Goal: Find specific page/section: Find specific page/section

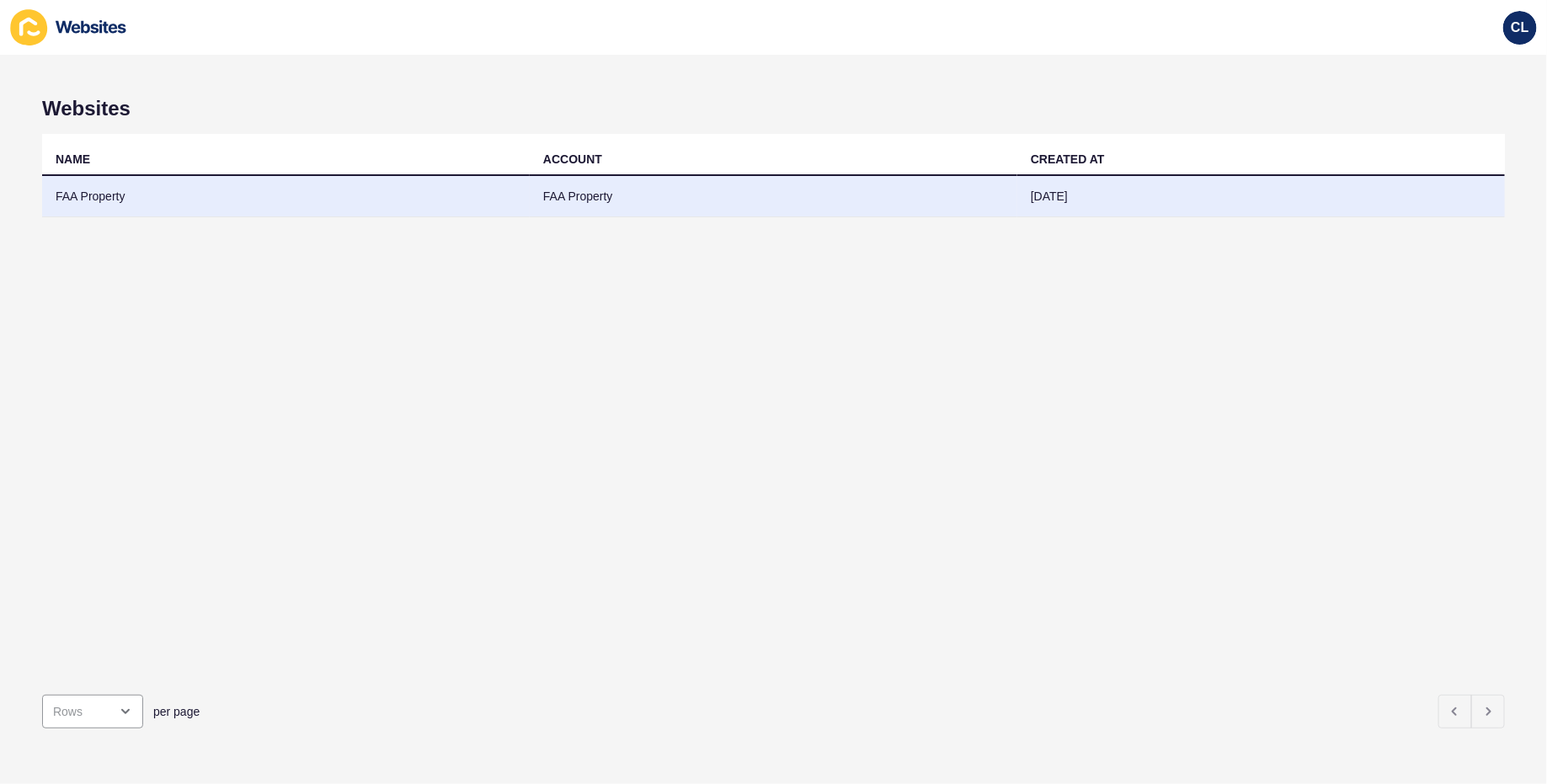
click at [439, 189] on td "FAA Property" at bounding box center [285, 196] width 488 height 41
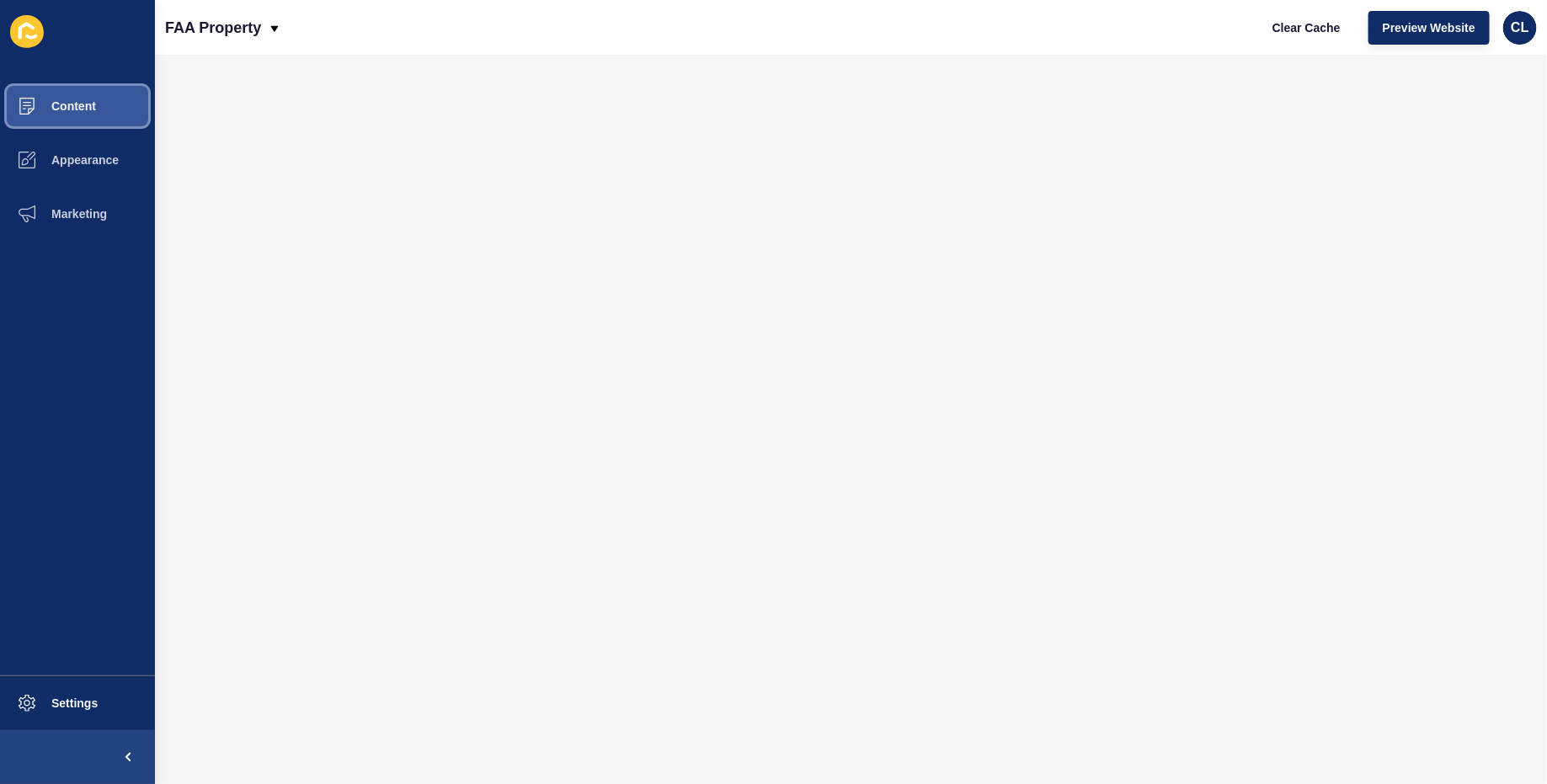
click at [112, 115] on button "Content" at bounding box center [77, 106] width 155 height 54
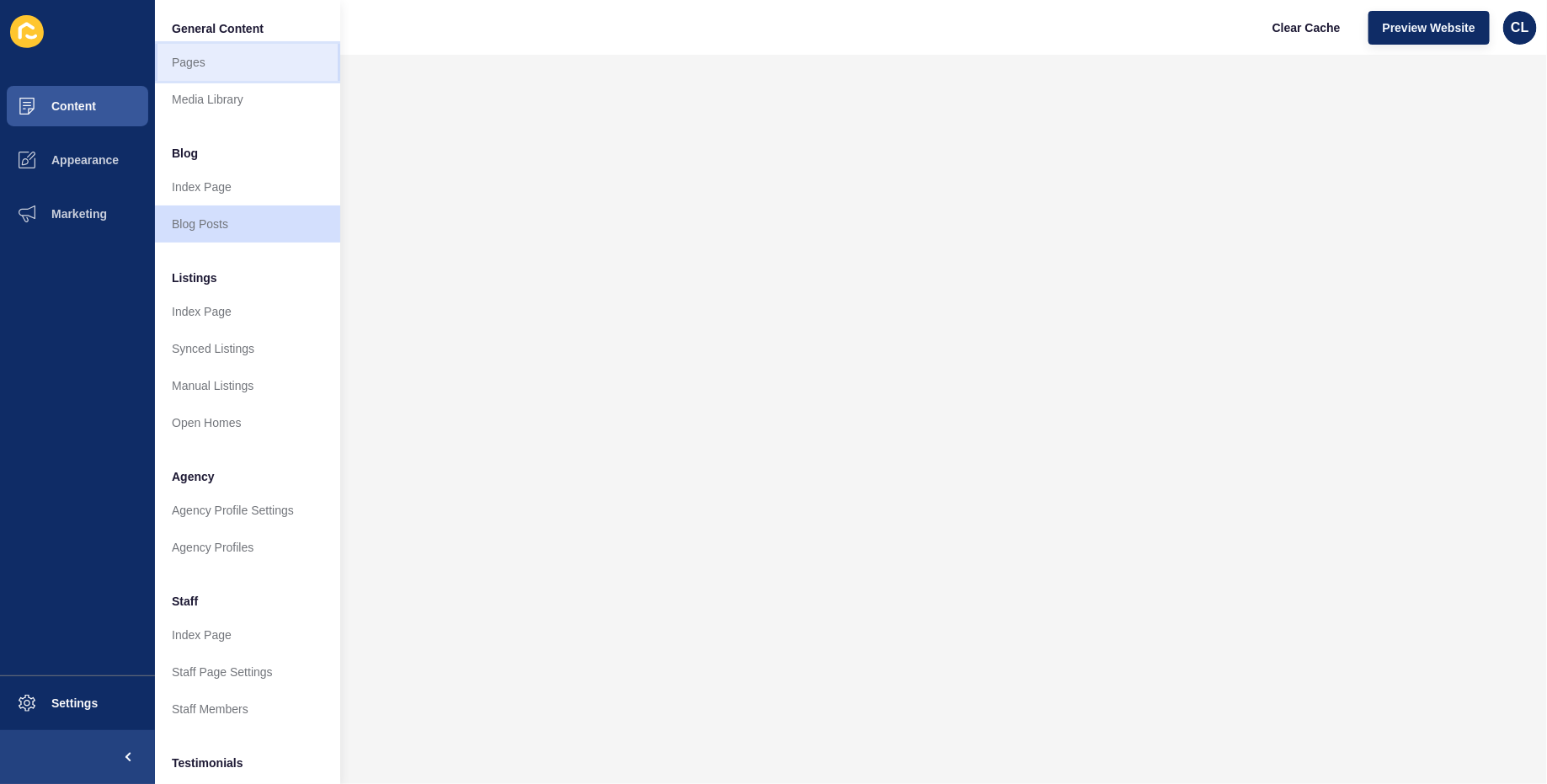
click at [220, 65] on link "Pages" at bounding box center [247, 62] width 185 height 37
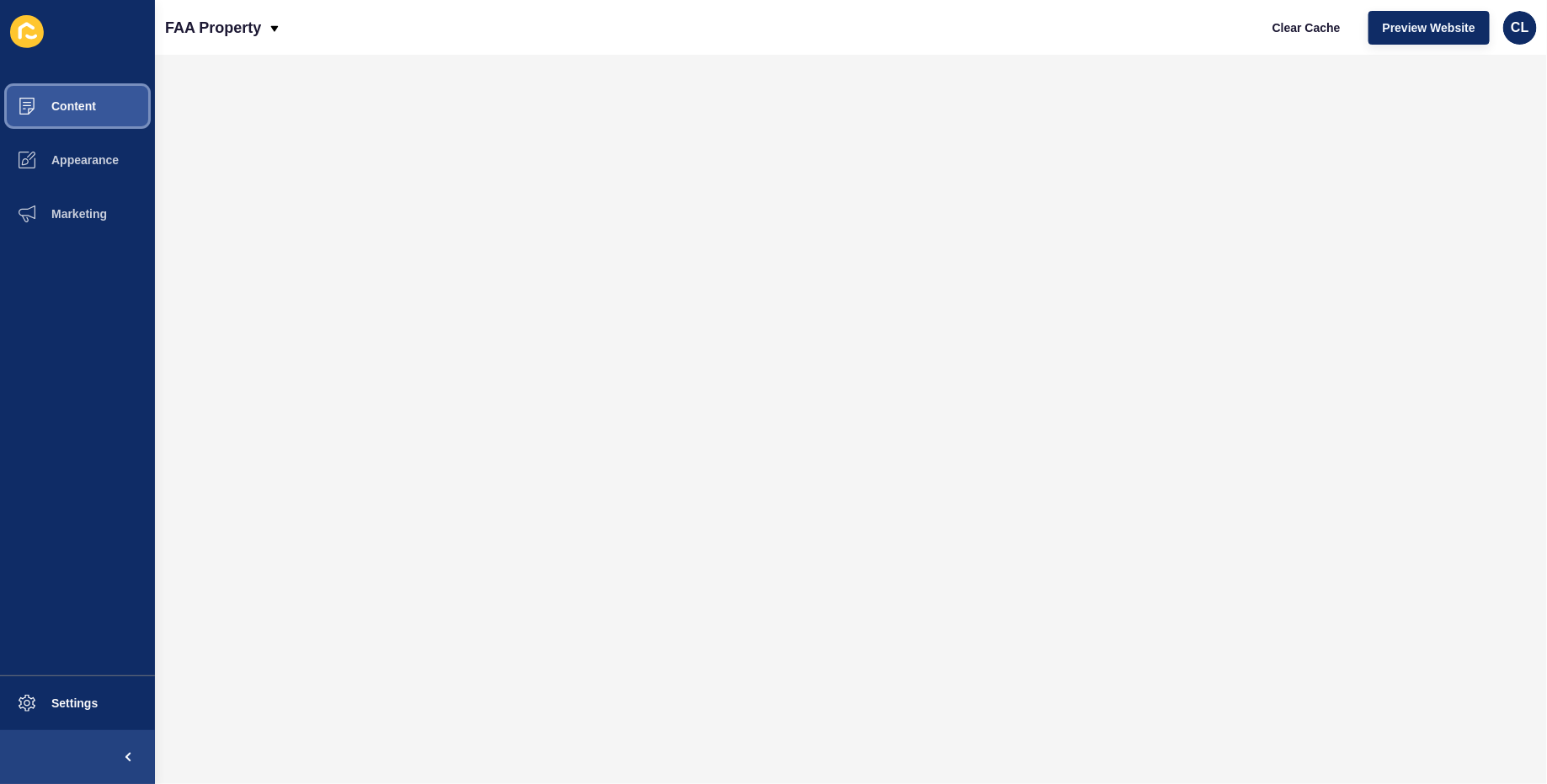
click at [122, 98] on button "Content" at bounding box center [77, 106] width 155 height 54
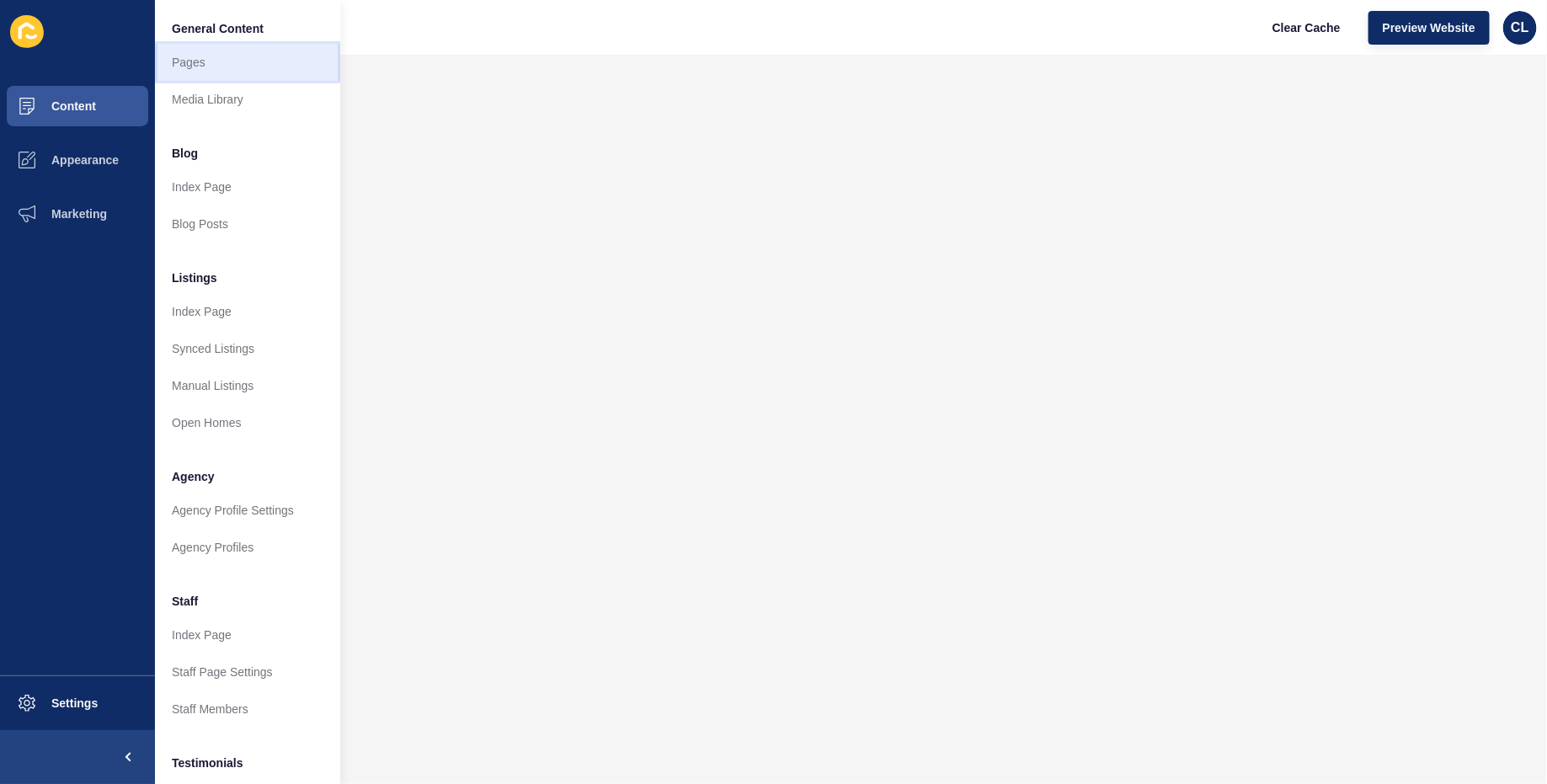
click at [243, 60] on link "Pages" at bounding box center [247, 62] width 185 height 37
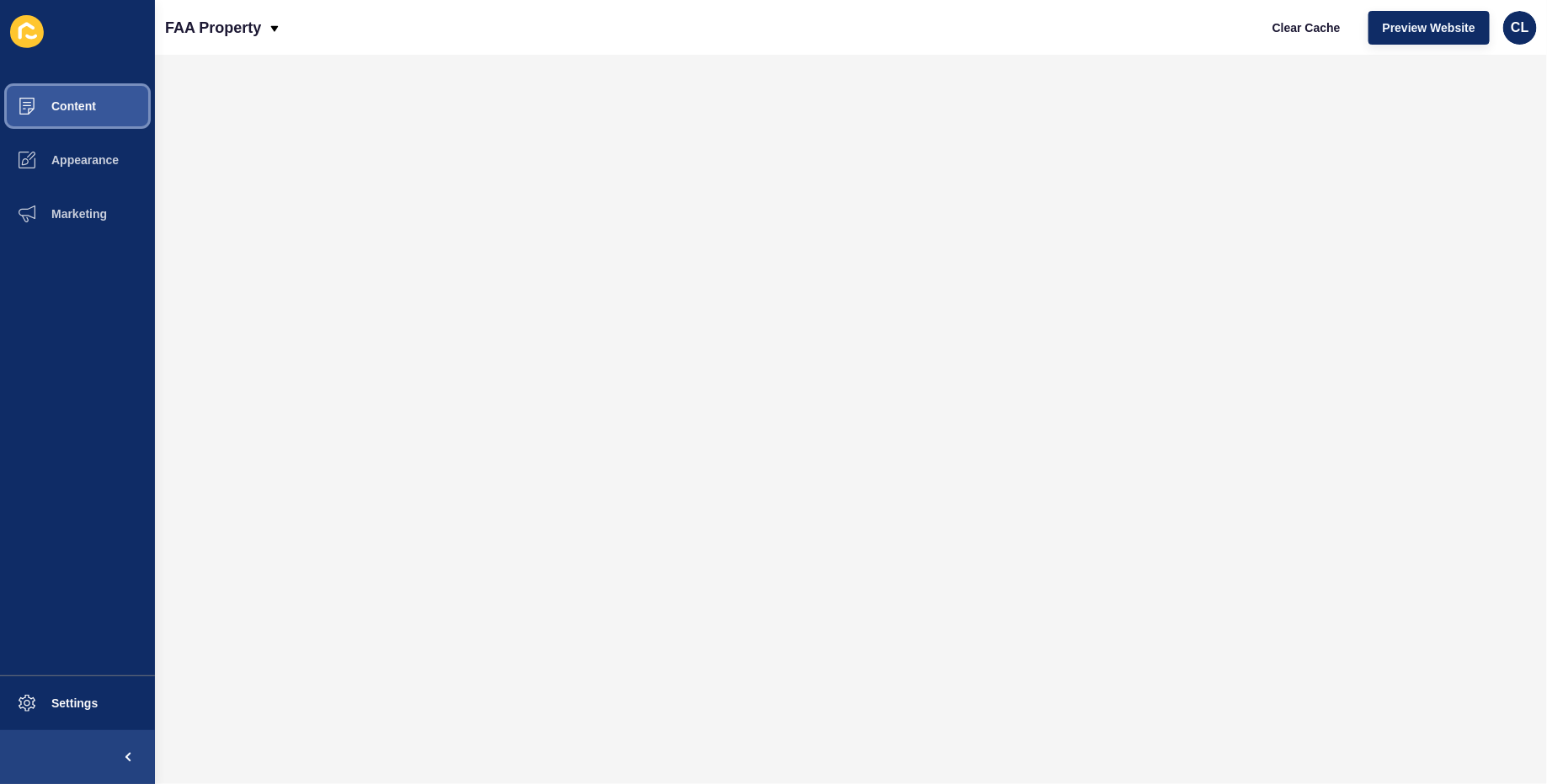
click at [117, 100] on button "Content" at bounding box center [77, 106] width 155 height 54
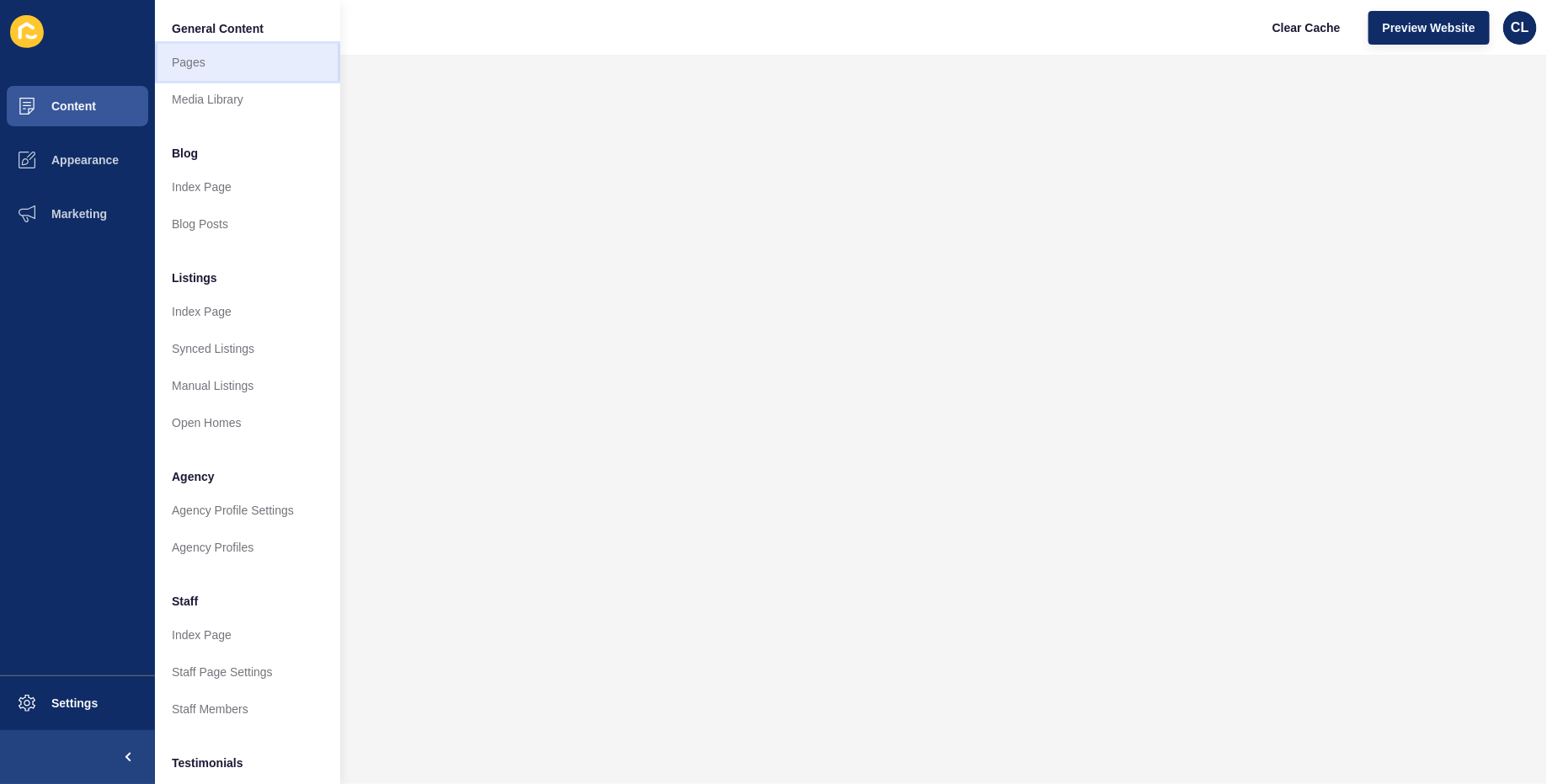
click at [223, 69] on link "Pages" at bounding box center [247, 62] width 185 height 37
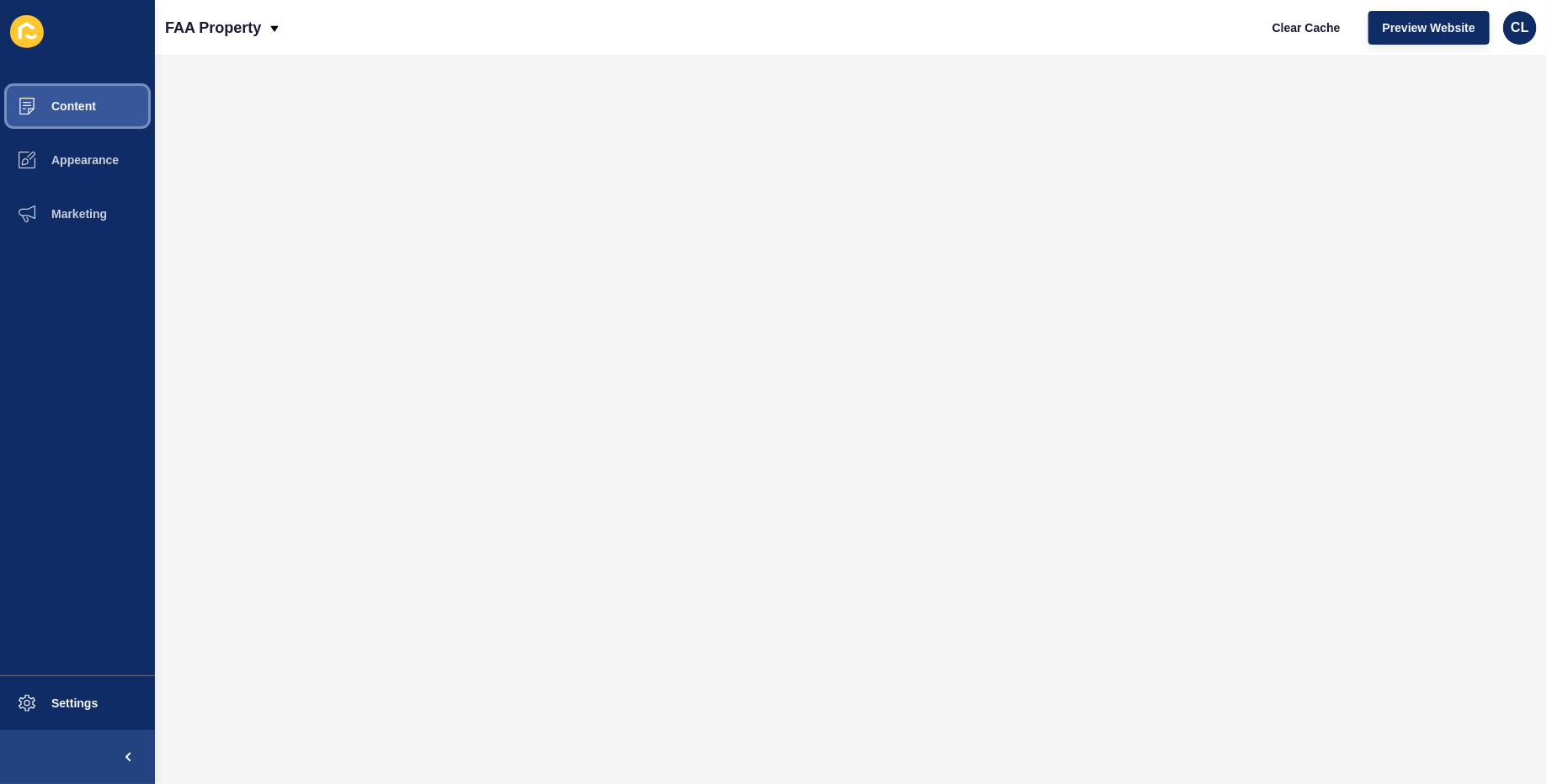
click at [77, 100] on span "Content" at bounding box center [46, 106] width 98 height 13
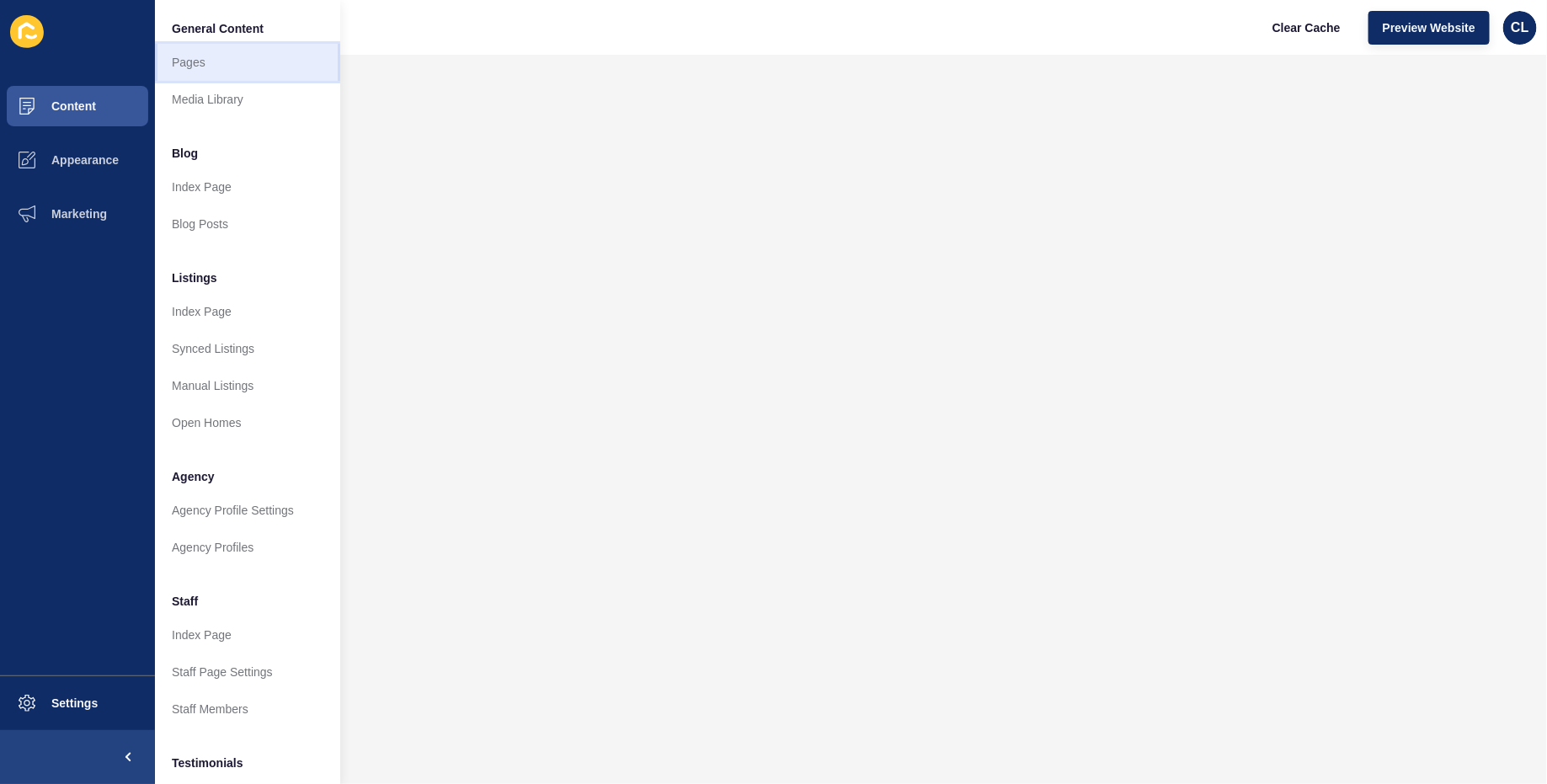
click at [203, 65] on link "Pages" at bounding box center [247, 62] width 185 height 37
